Goal: Download file/media

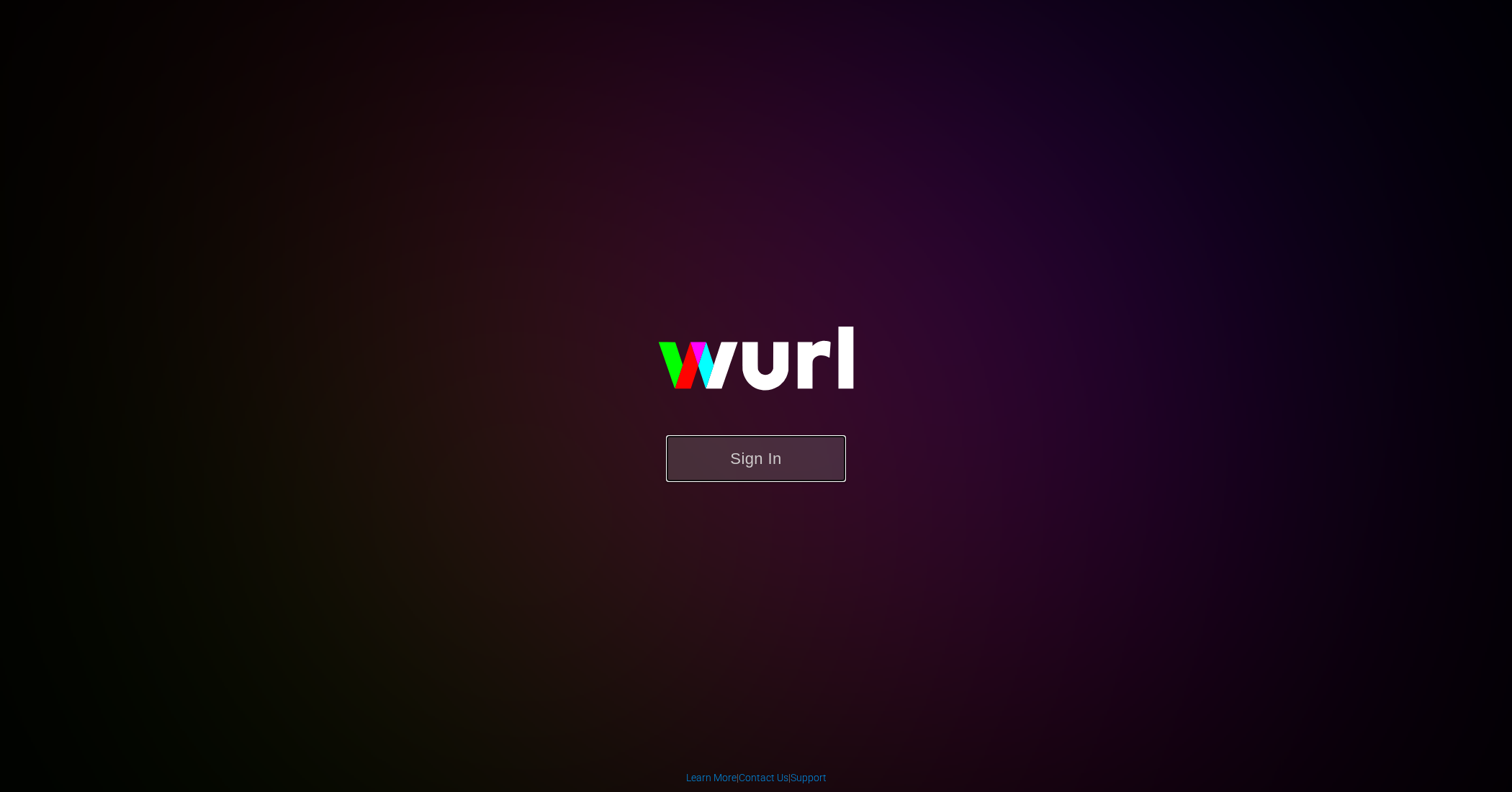
click at [800, 444] on button "Sign In" at bounding box center [756, 459] width 180 height 47
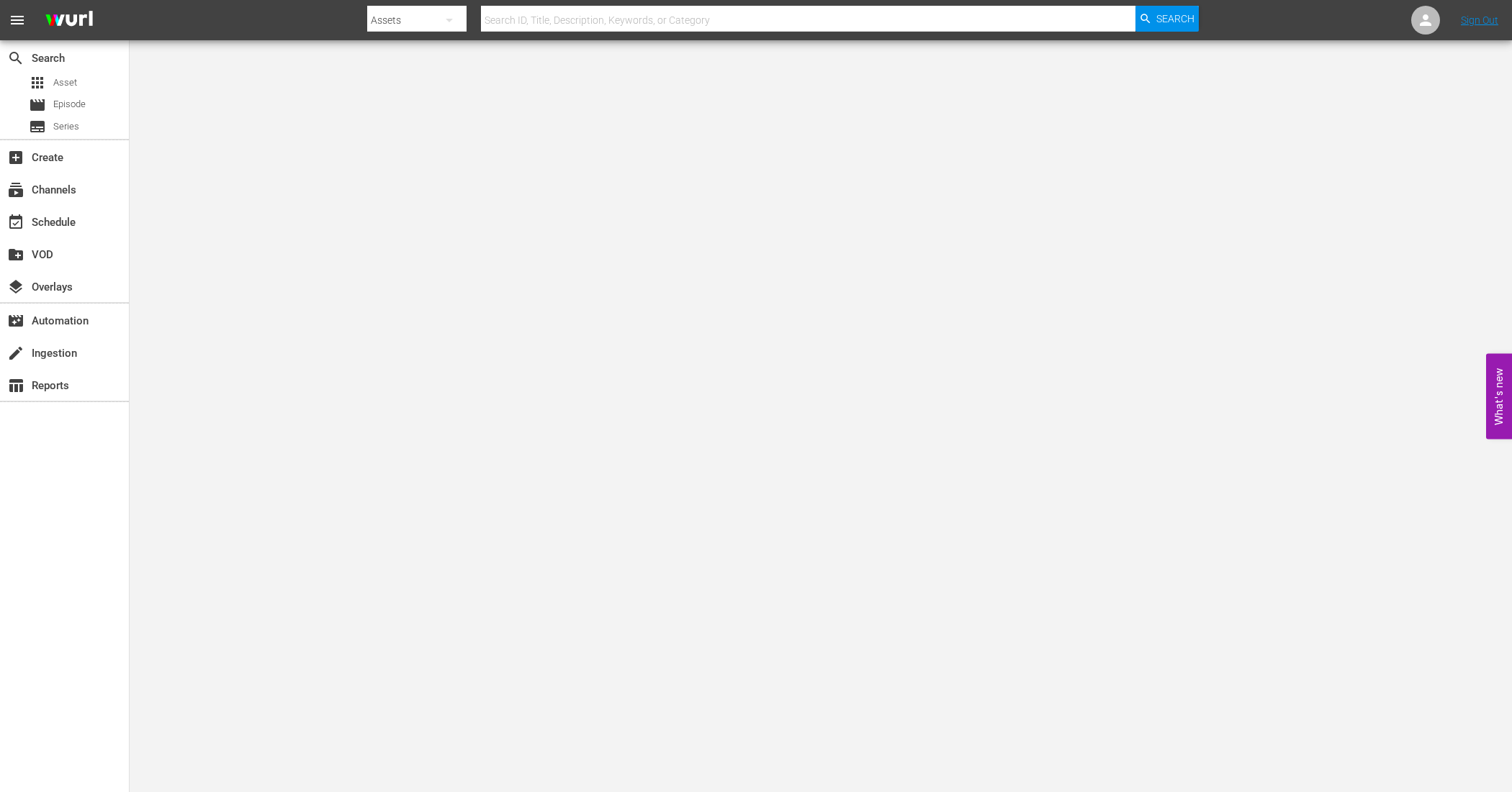
click at [90, 70] on div "search Search apps Asset movie Episode subtitles Series" at bounding box center [65, 89] width 129 height 99
click at [88, 88] on div "apps Asset" at bounding box center [65, 82] width 129 height 21
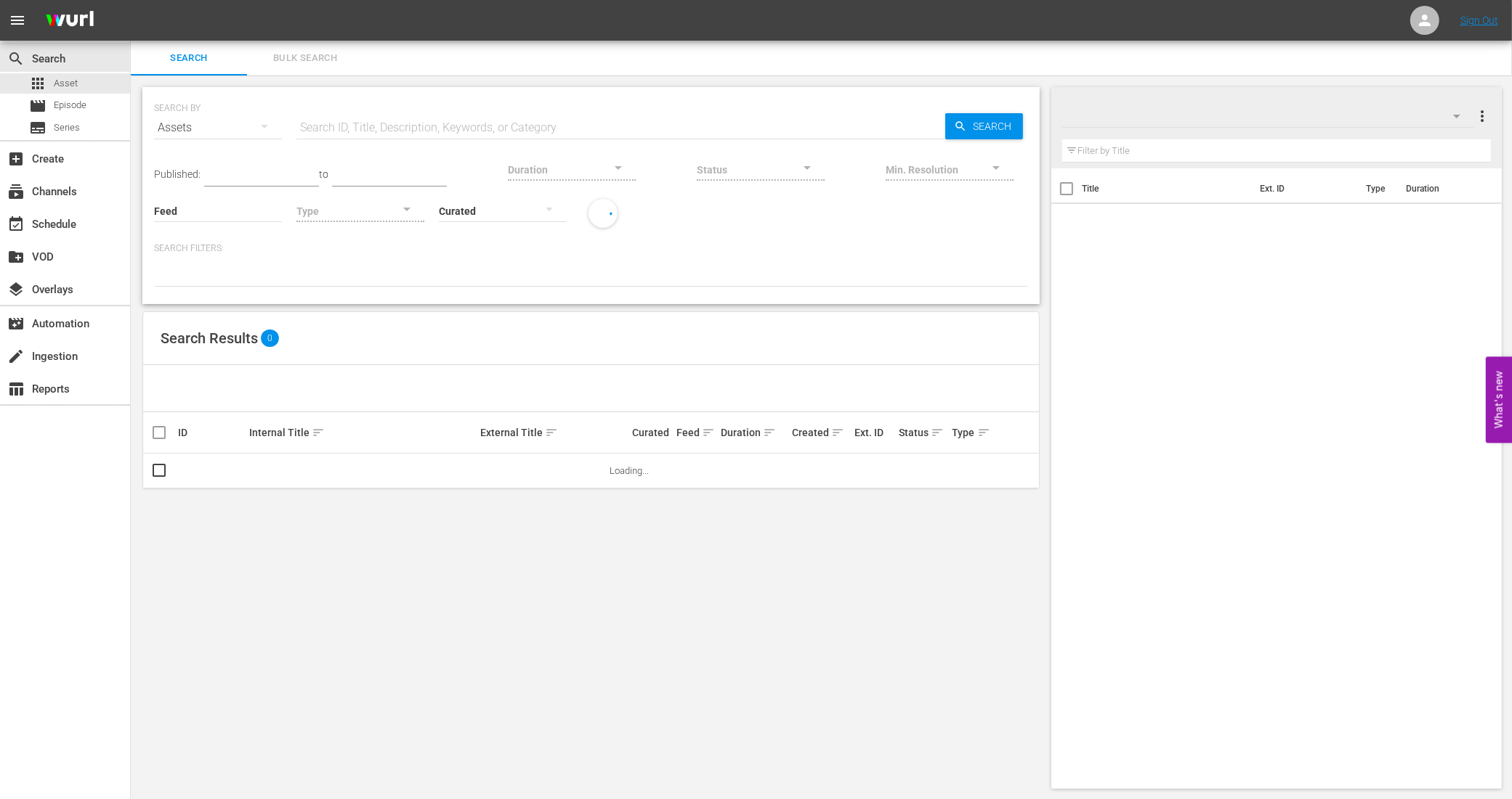
click at [323, 106] on div "SEARCH BY Search By Assets Search ID, Title, Description, Keywords, or Category…" at bounding box center [591, 119] width 874 height 52
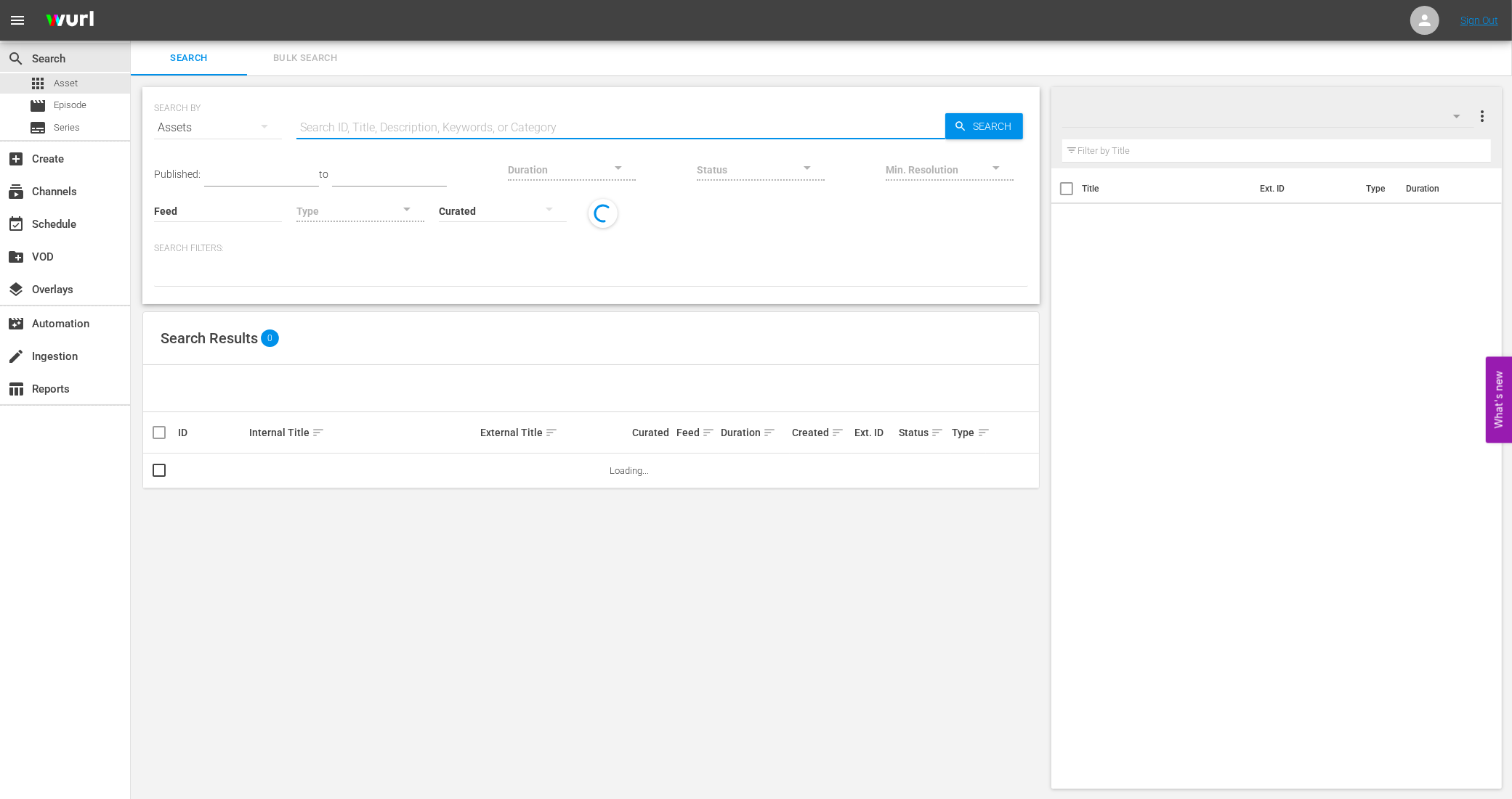
click at [329, 121] on input "text" at bounding box center [621, 127] width 648 height 35
type input "punchline"
click at [234, 129] on div "Assets" at bounding box center [217, 127] width 127 height 40
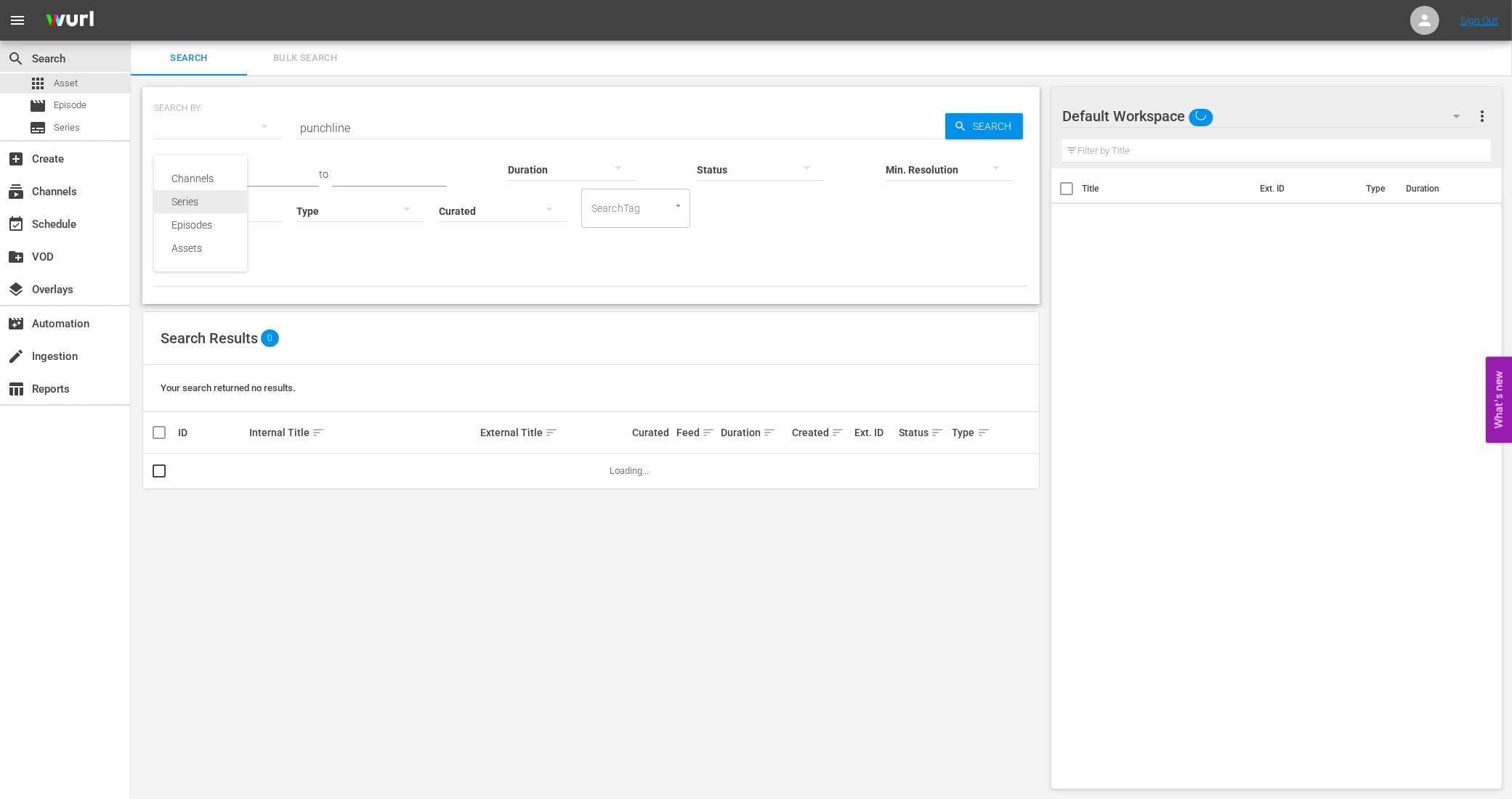
click at [201, 195] on div "Series" at bounding box center [200, 202] width 58 height 24
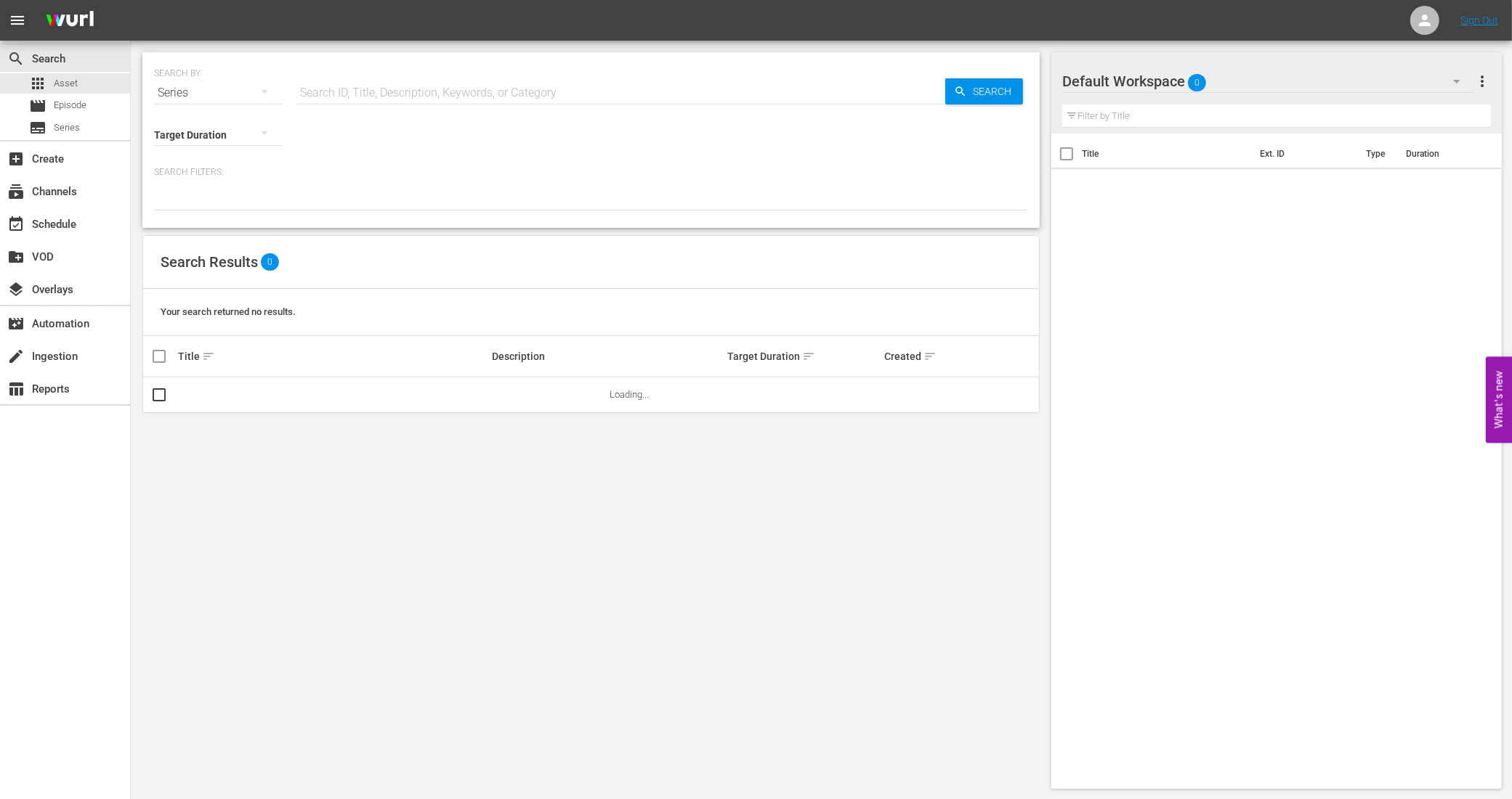
click at [367, 100] on input "text" at bounding box center [621, 92] width 648 height 35
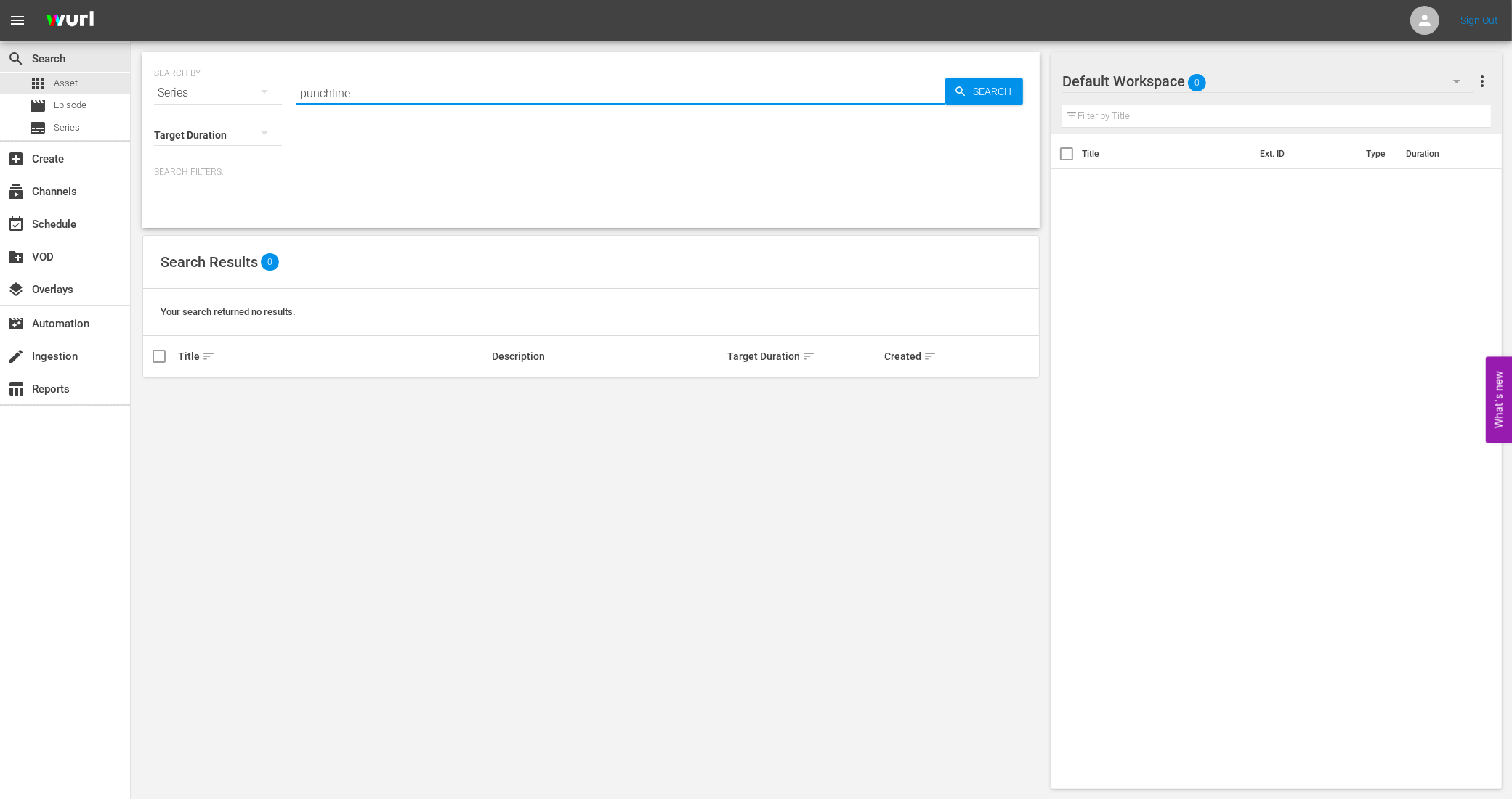
drag, startPoint x: 312, startPoint y: 98, endPoint x: 275, endPoint y: 100, distance: 37.1
click at [275, 100] on div "SEARCH BY Search By Series Search ID, Title, Description, Keywords, or Category…" at bounding box center [591, 140] width 897 height 176
type input "sydney white"
click at [226, 91] on div "Series" at bounding box center [217, 93] width 127 height 40
click at [226, 91] on div "Channels Series Episodes Assets" at bounding box center [756, 399] width 1512 height 799
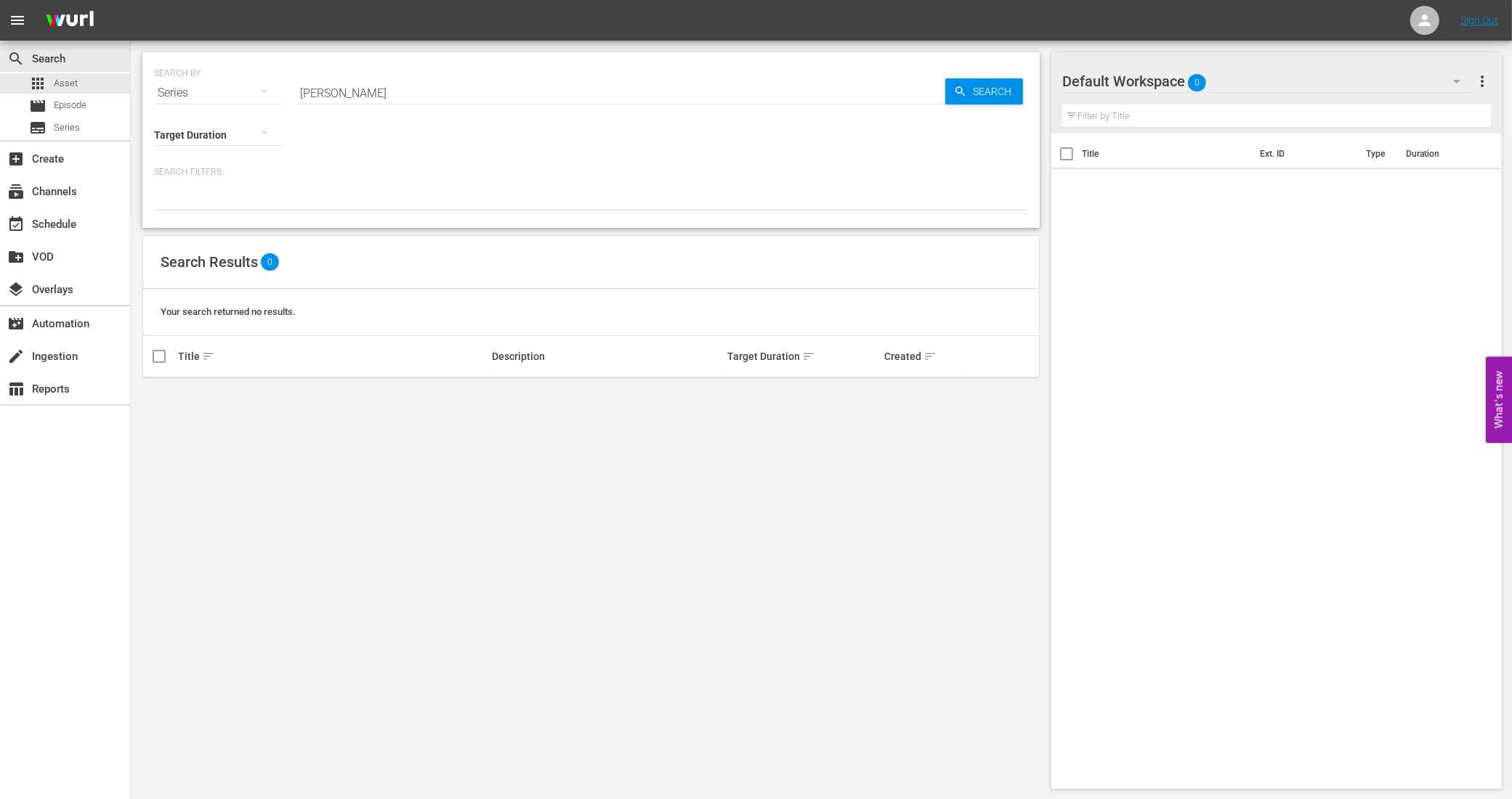
click at [226, 92] on div "Series" at bounding box center [217, 93] width 127 height 40
click at [211, 194] on div "Episodes" at bounding box center [200, 191] width 58 height 24
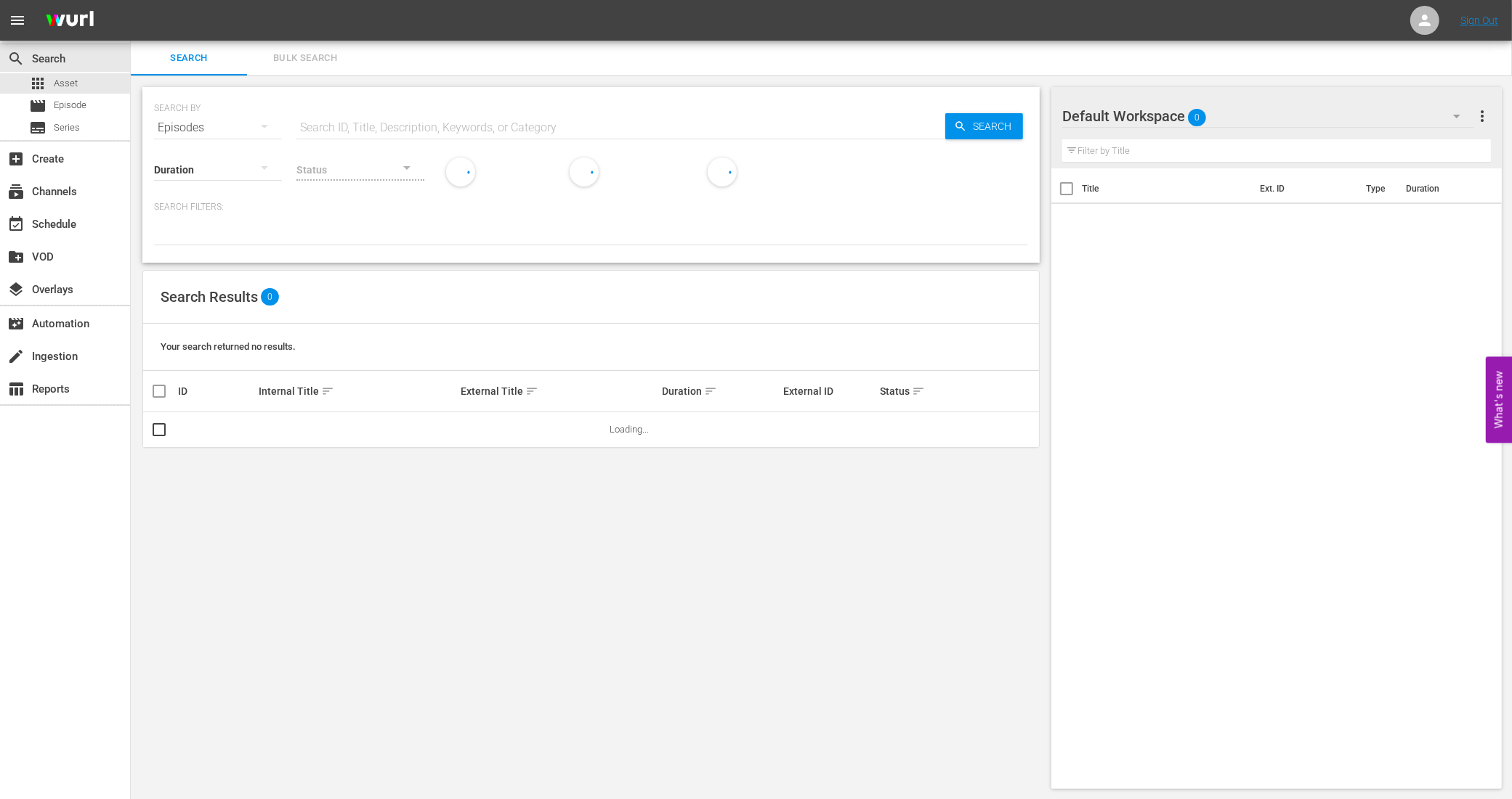
click at [336, 120] on input "text" at bounding box center [621, 127] width 648 height 35
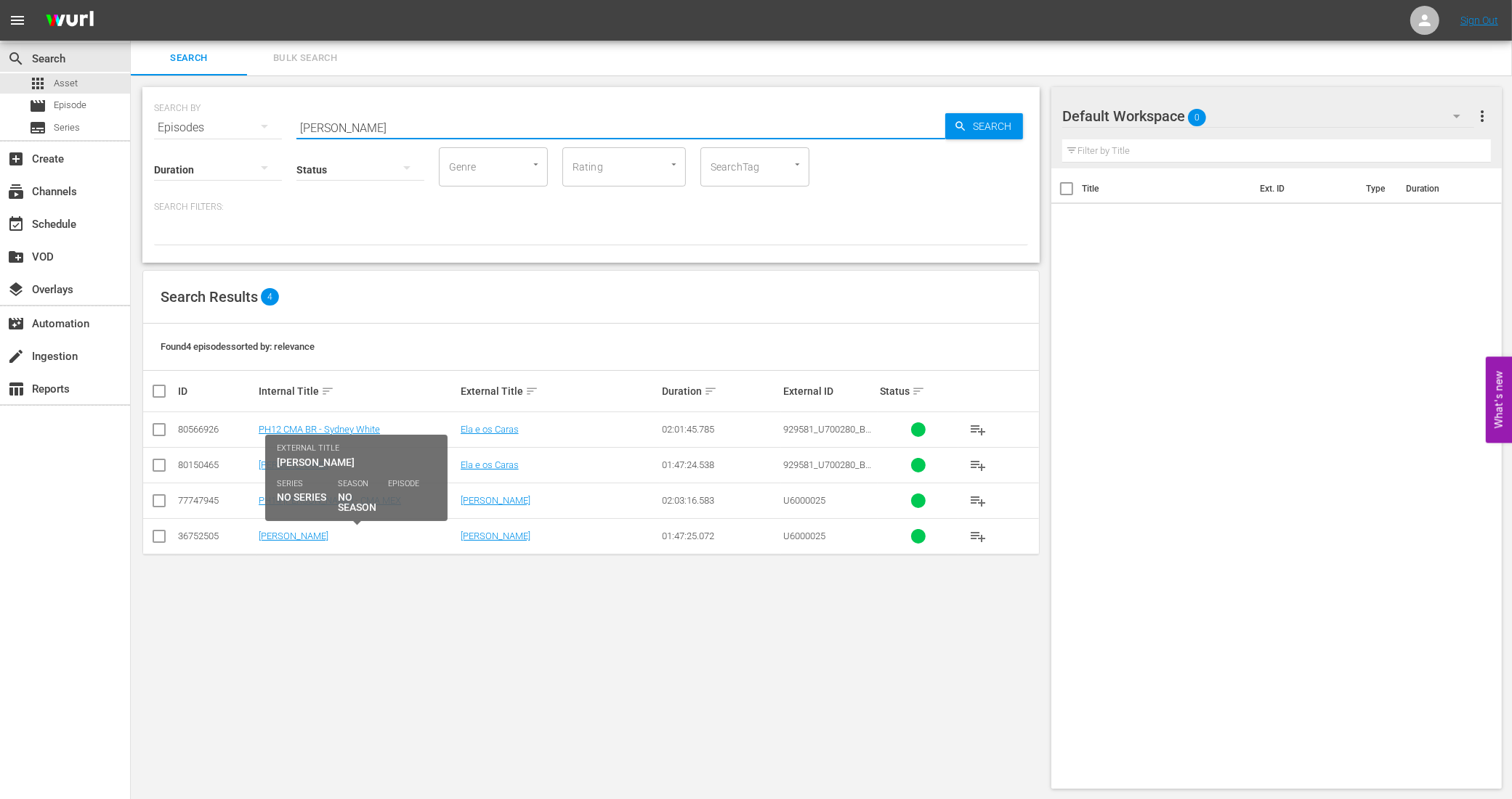
type input "sydney white"
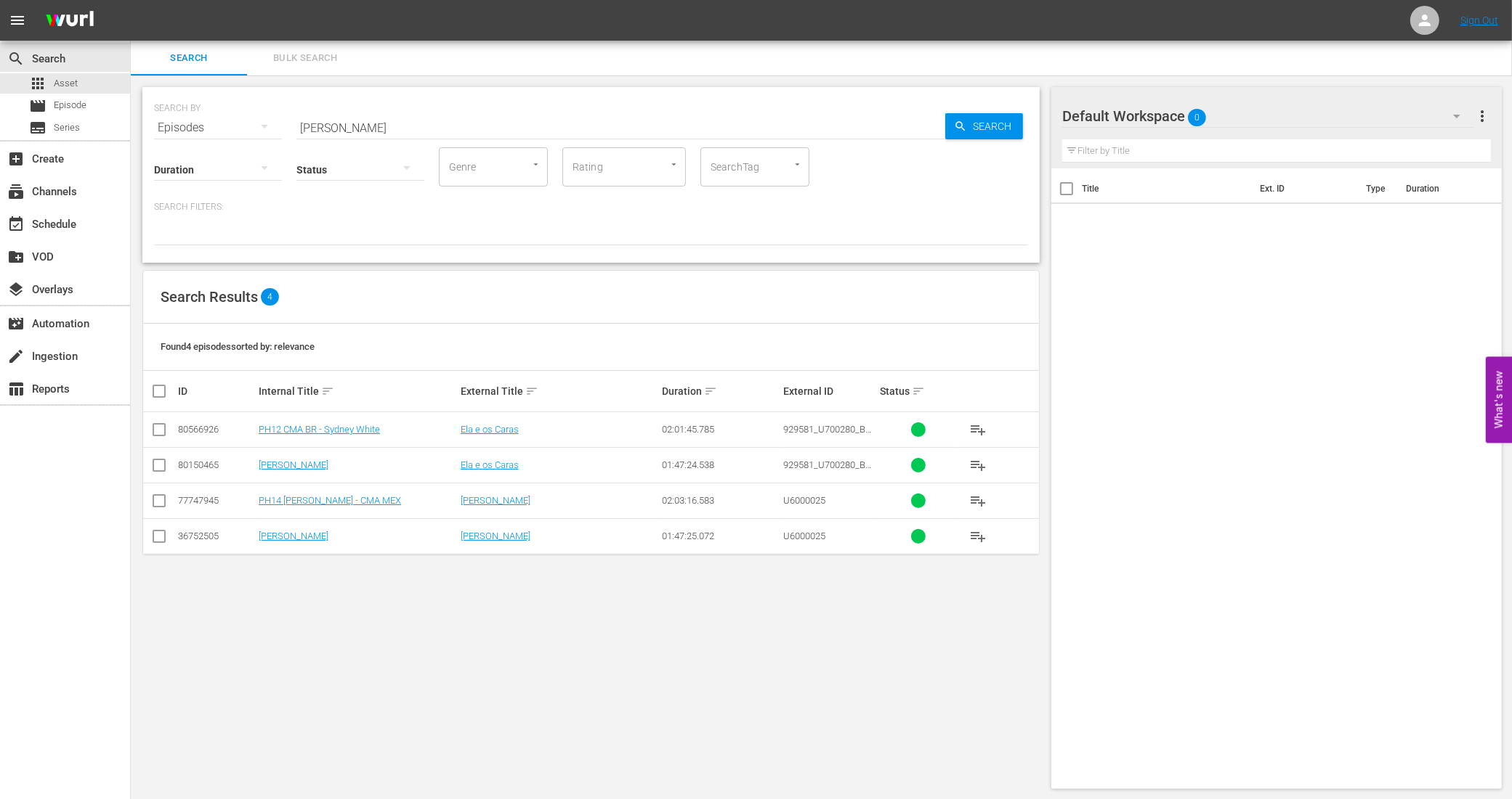
click at [294, 544] on td "Sidney White" at bounding box center [357, 536] width 202 height 36
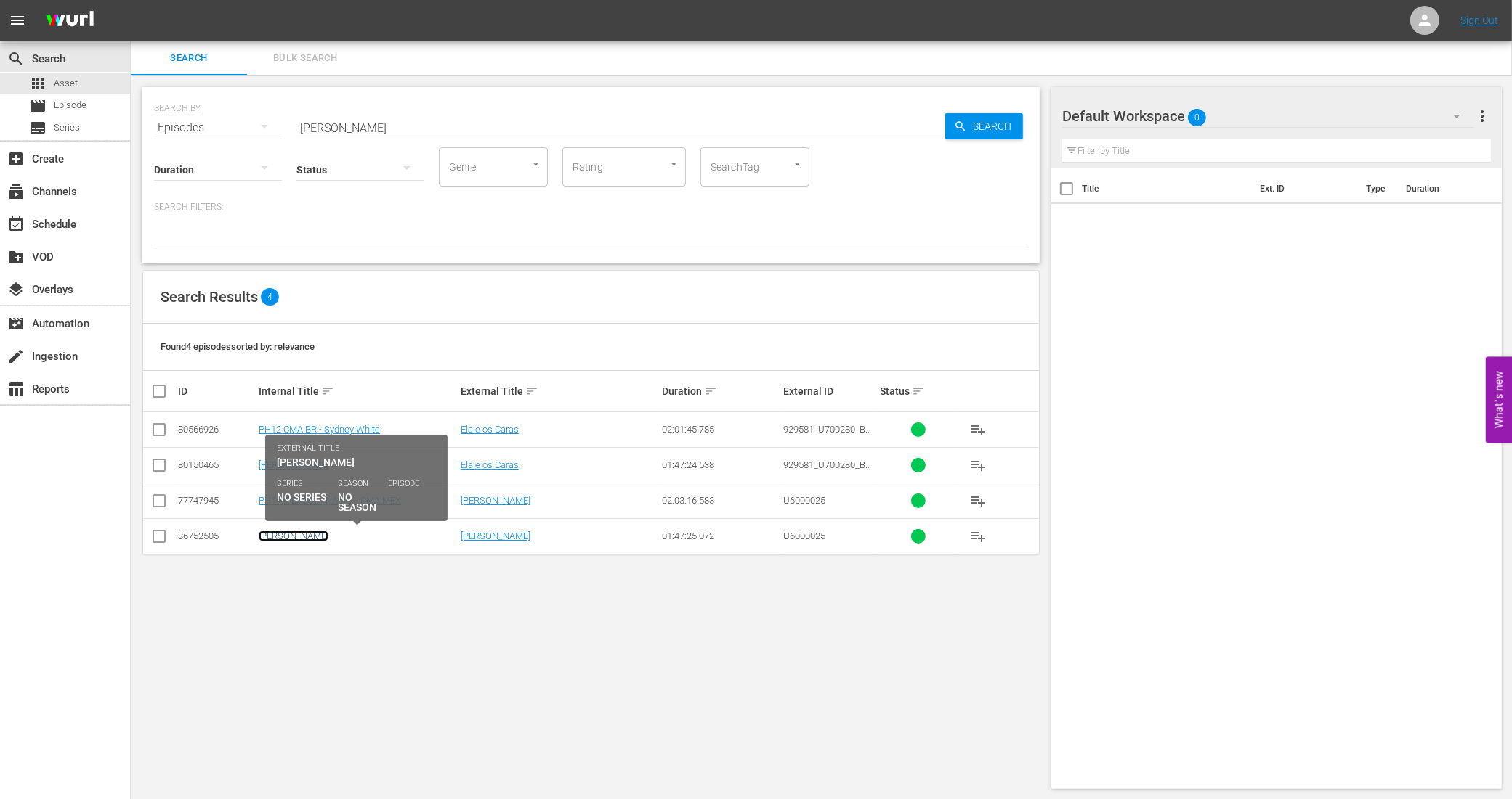
click at [311, 539] on link "Sidney White" at bounding box center [294, 535] width 70 height 11
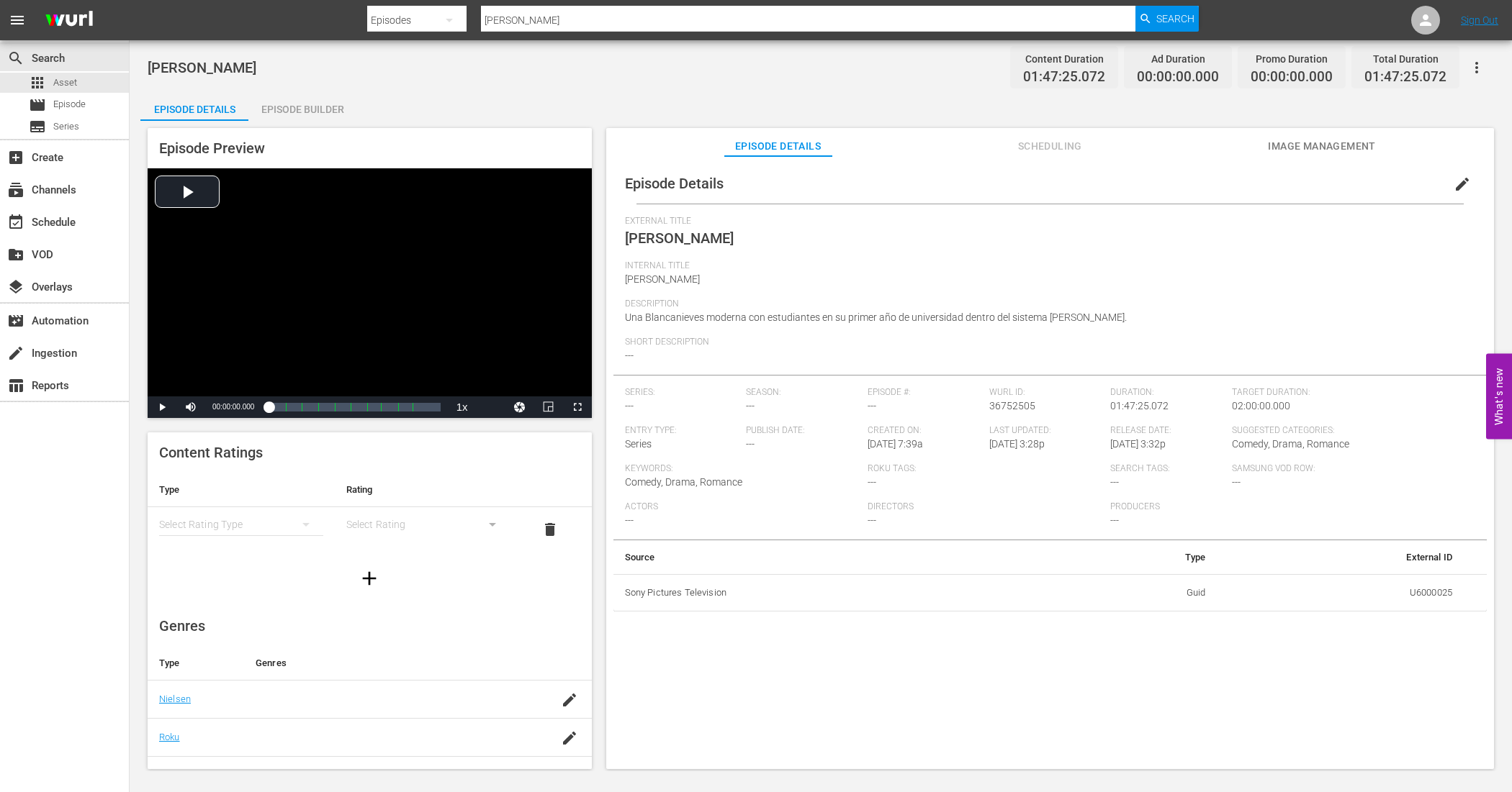
click at [1305, 140] on span "Image Management" at bounding box center [1321, 146] width 108 height 18
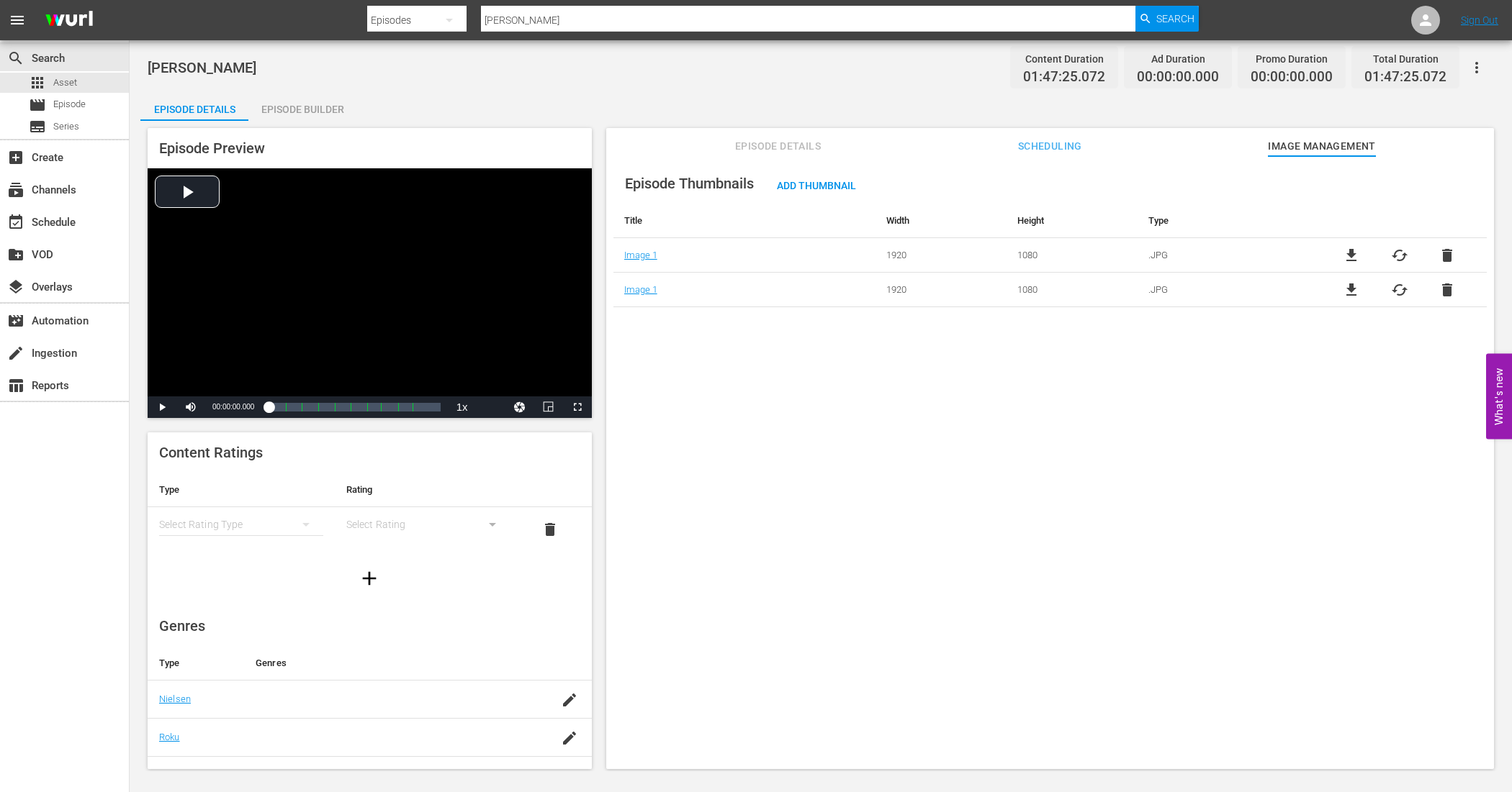
click at [1347, 253] on span "file_download" at bounding box center [1351, 256] width 18 height 18
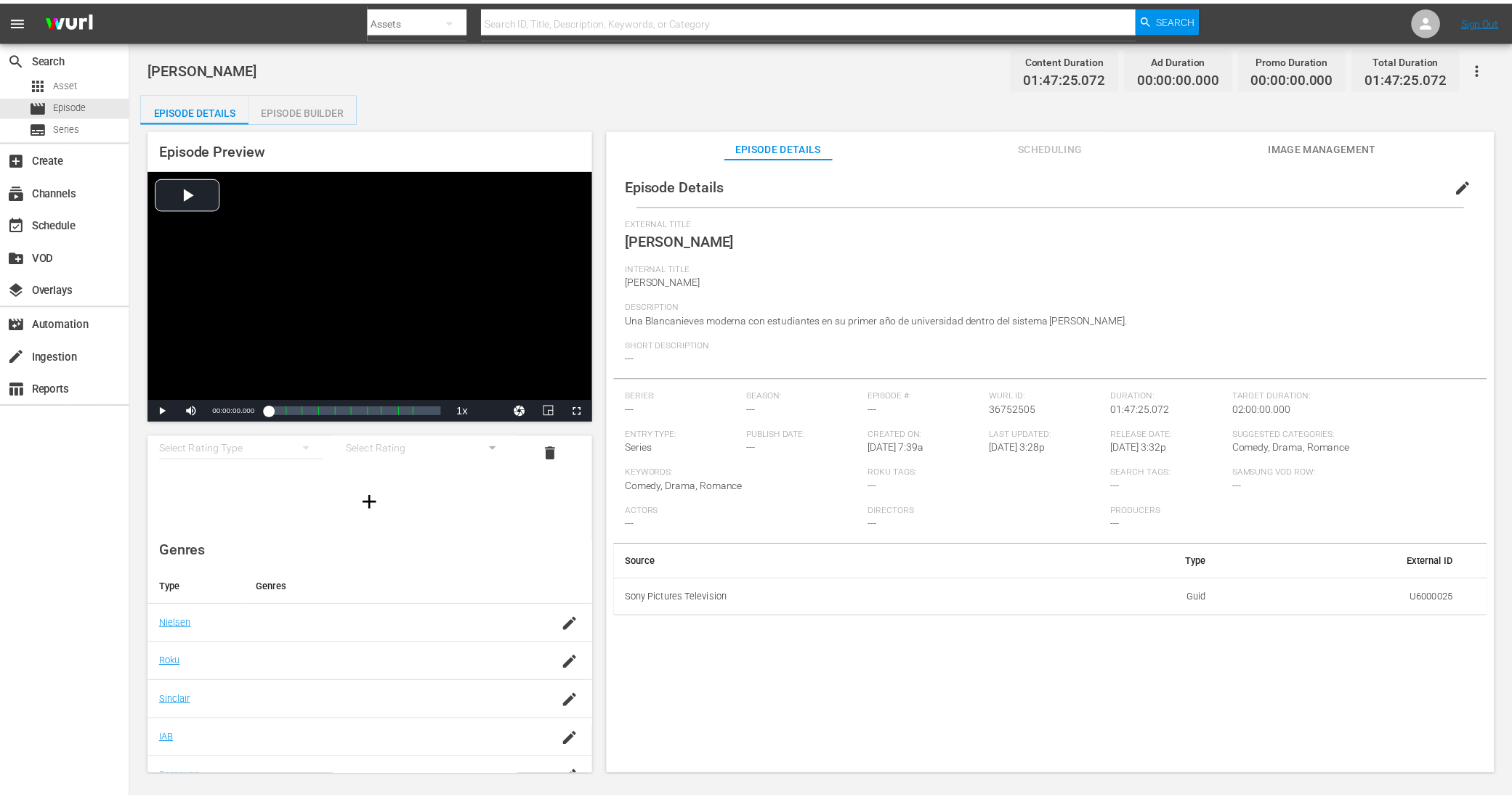
scroll to position [182, 0]
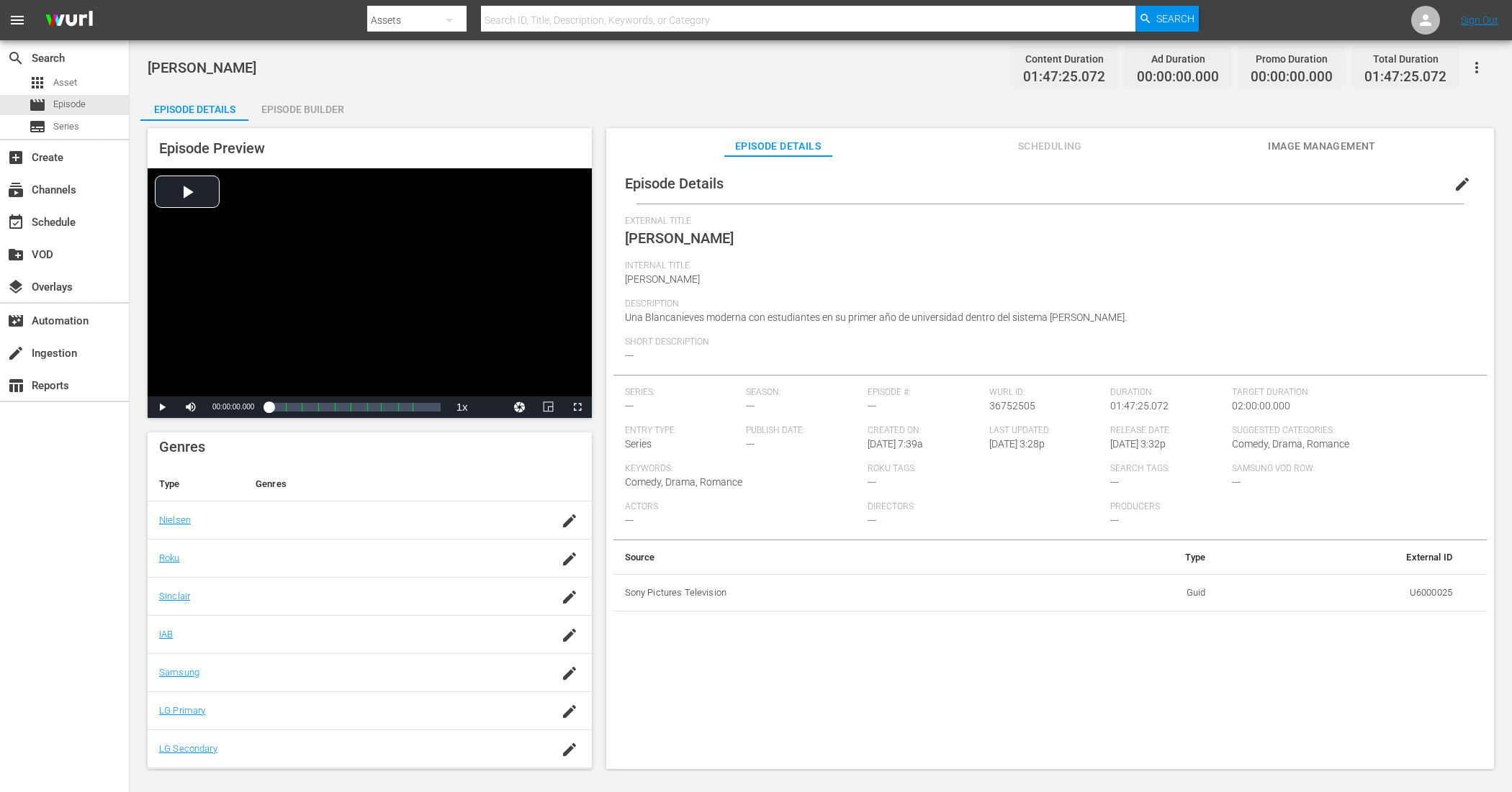
click at [817, 145] on span "Episode Details" at bounding box center [778, 146] width 108 height 18
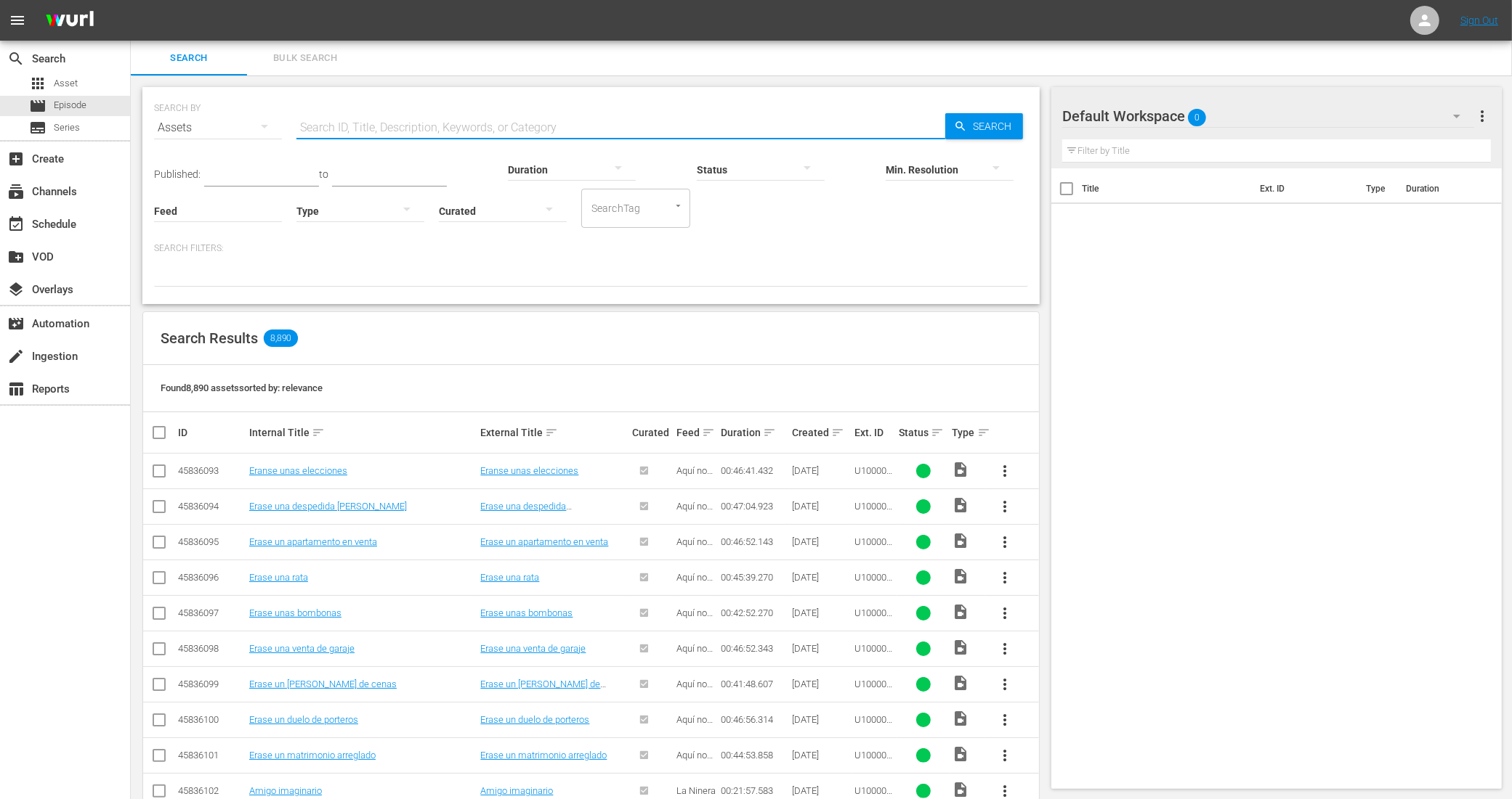
click at [443, 127] on input "text" at bounding box center [621, 127] width 648 height 35
type input "h"
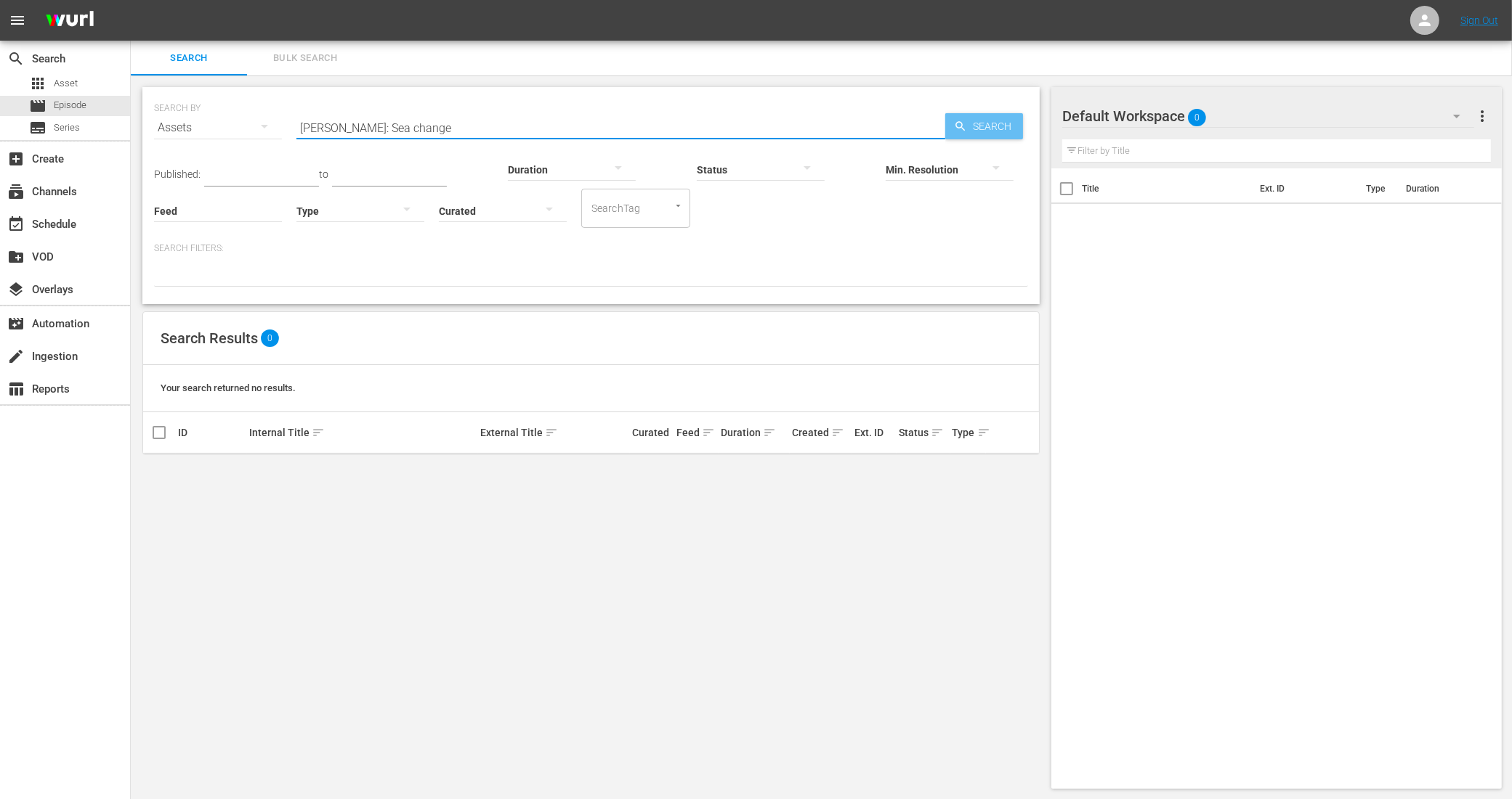
click at [964, 117] on div "Search" at bounding box center [983, 126] width 78 height 26
drag, startPoint x: 429, startPoint y: 129, endPoint x: 364, endPoint y: 130, distance: 65.0
click at [364, 130] on input "jesse stone: Sea change" at bounding box center [621, 127] width 648 height 35
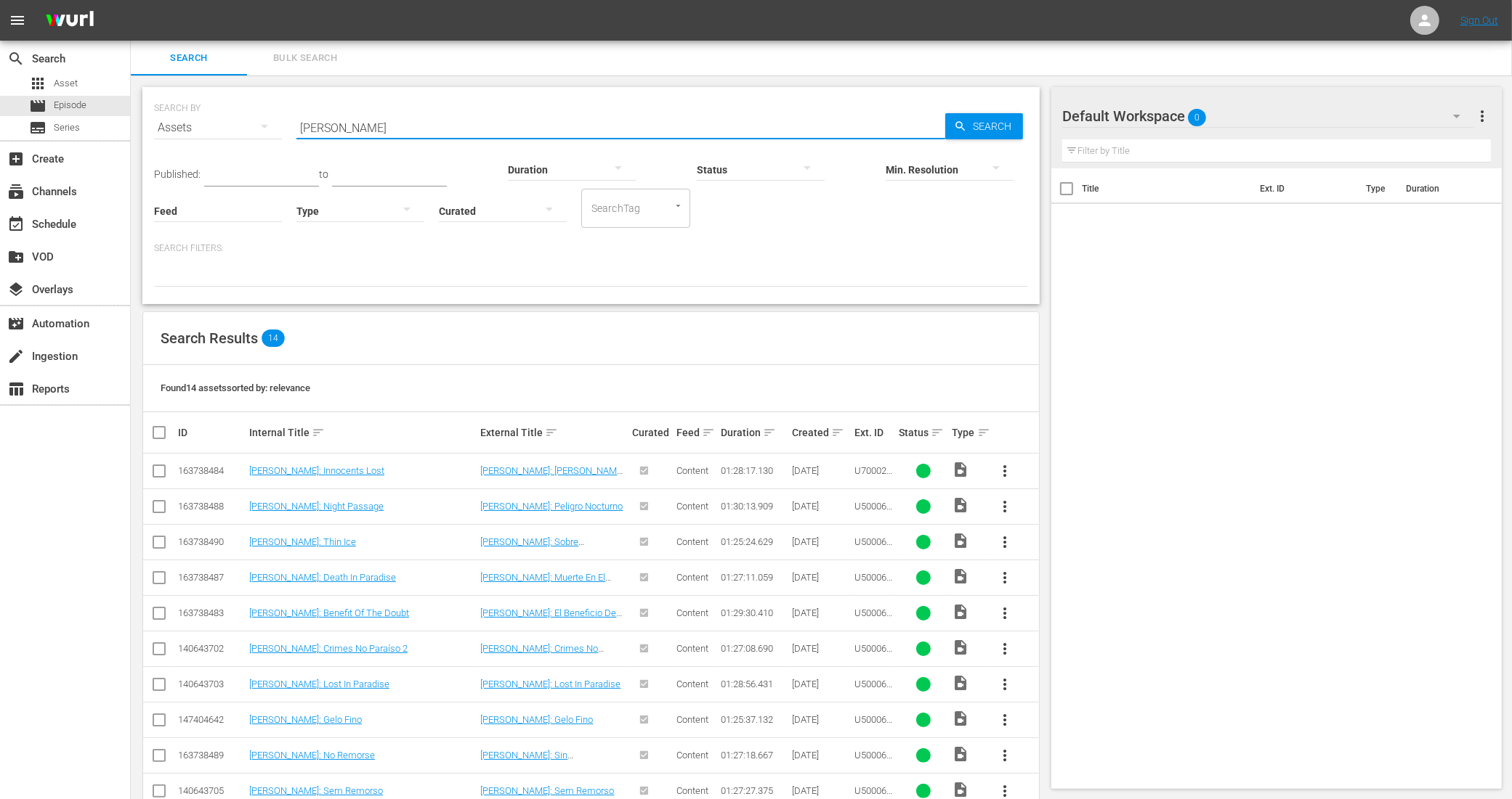
drag, startPoint x: 379, startPoint y: 133, endPoint x: 245, endPoint y: 132, distance: 134.0
click at [245, 132] on div "SEARCH BY Search By Assets Search ID, Title, Description, Keywords, or Category…" at bounding box center [591, 119] width 874 height 52
paste input "U5000626_LAT"
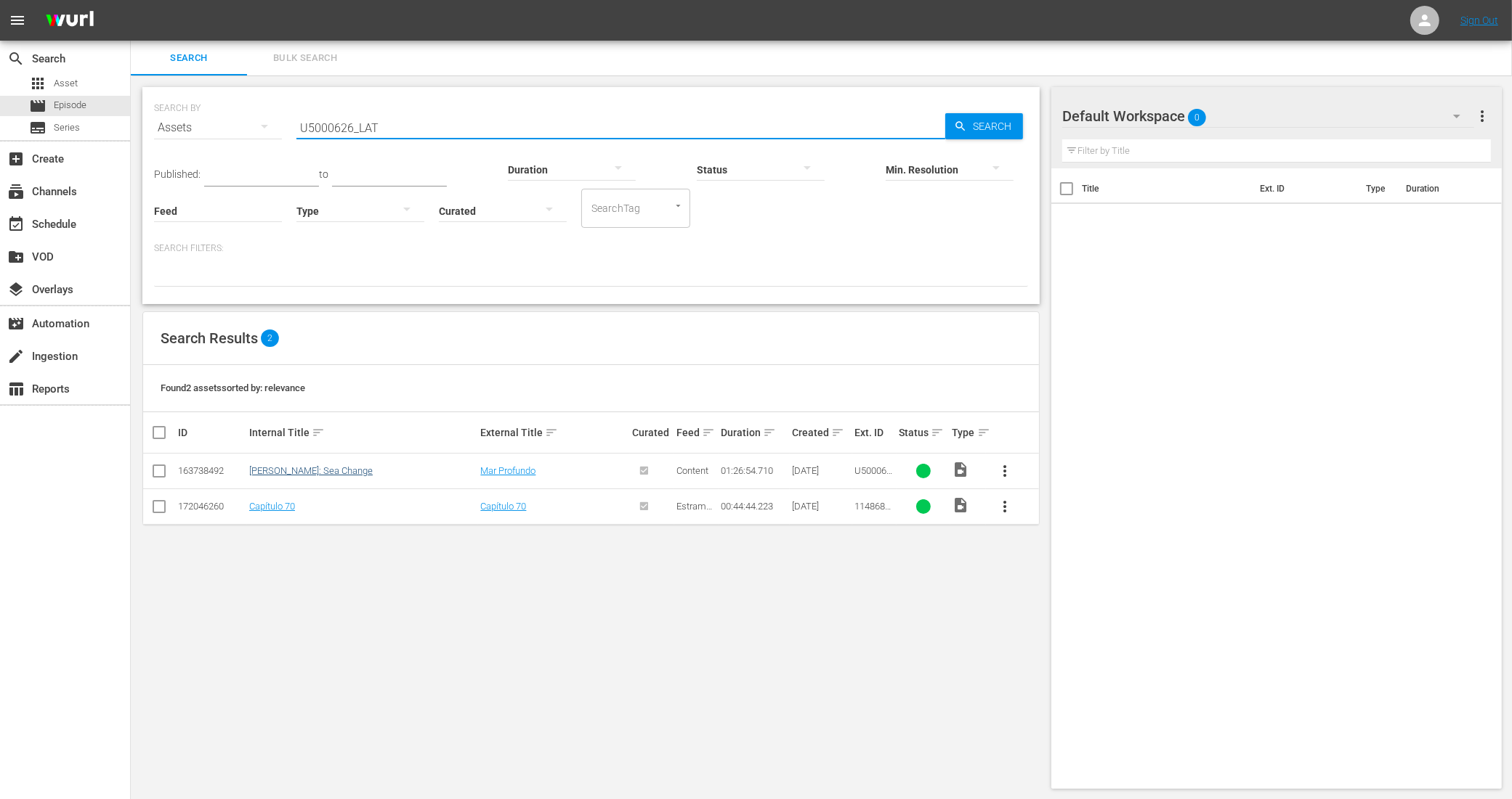
type input "U5000626_LAT"
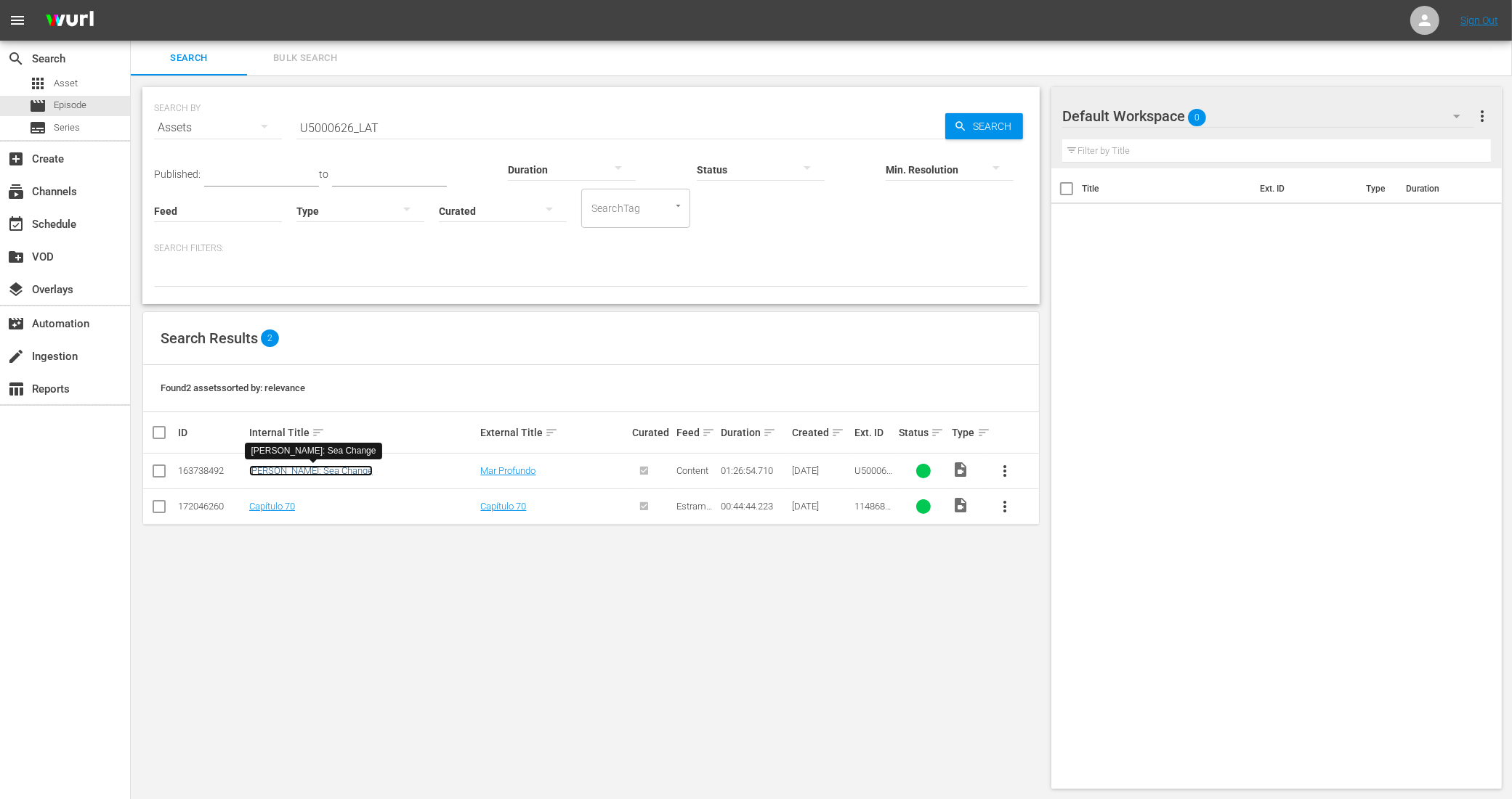
click at [327, 474] on link "[PERSON_NAME]: Sea Change" at bounding box center [310, 470] width 124 height 11
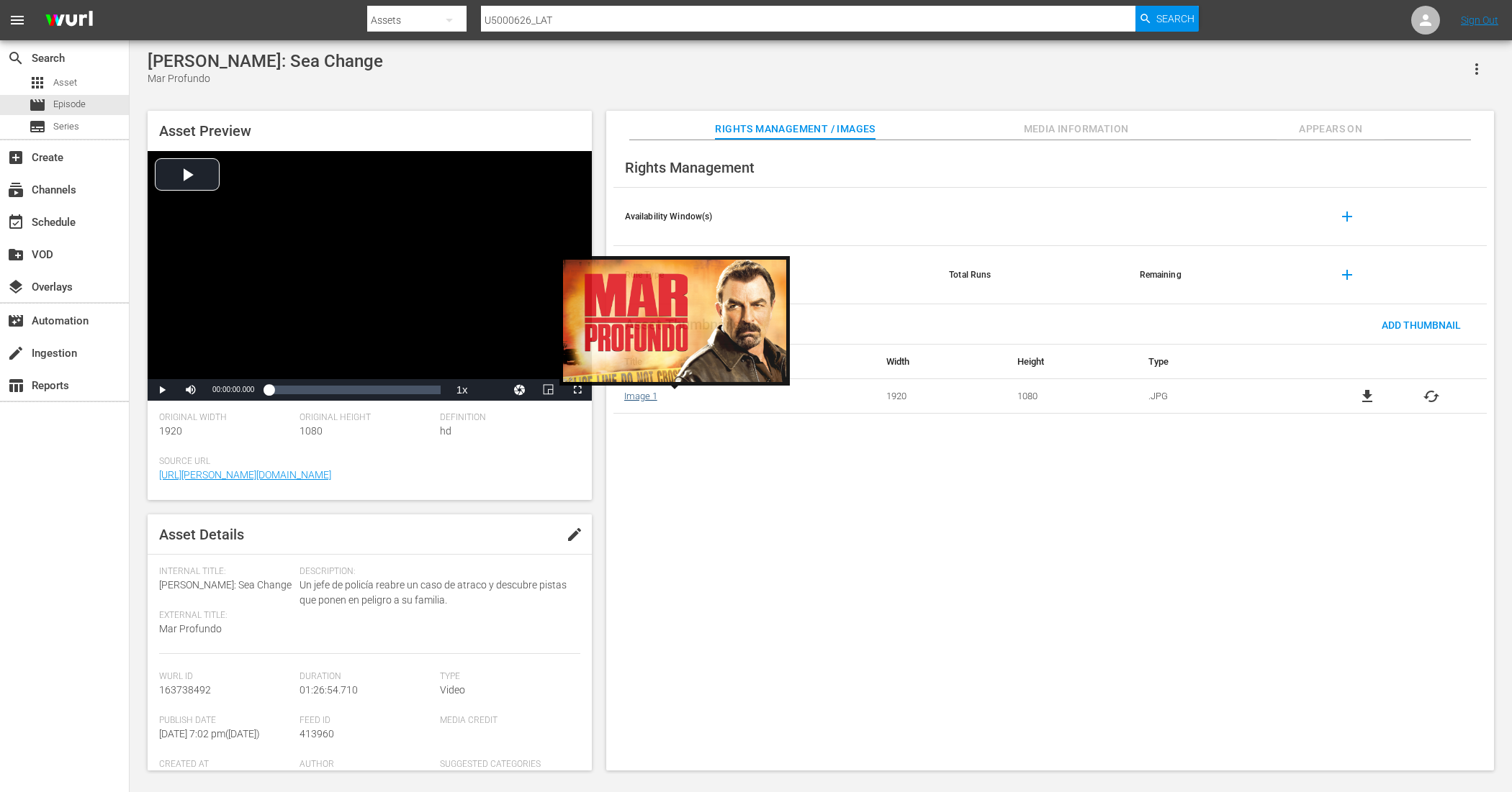
click at [640, 399] on link "Image 1" at bounding box center [640, 396] width 33 height 11
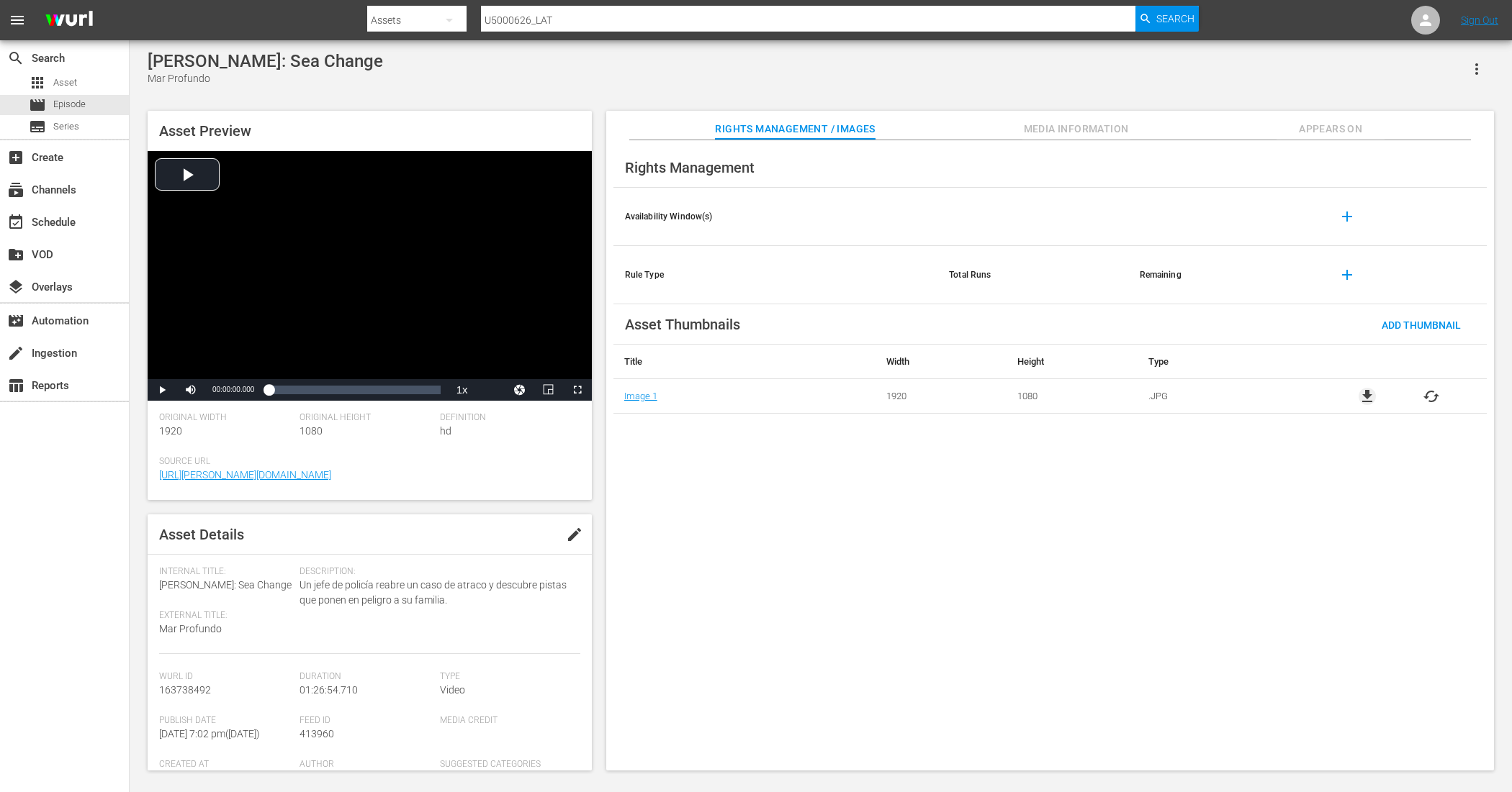
click at [1361, 399] on span "file_download" at bounding box center [1367, 396] width 18 height 18
